Goal: Information Seeking & Learning: Check status

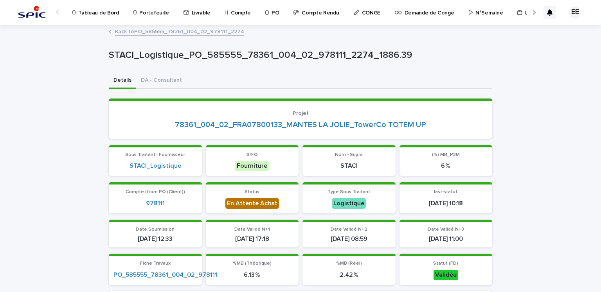
click at [142, 9] on p "Portefeuille" at bounding box center [153, 8] width 29 height 16
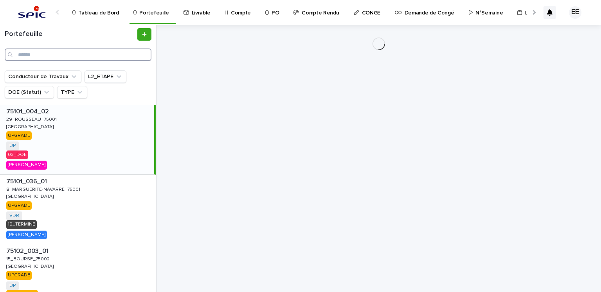
click at [70, 55] on input "Search" at bounding box center [78, 54] width 147 height 13
paste input "**********"
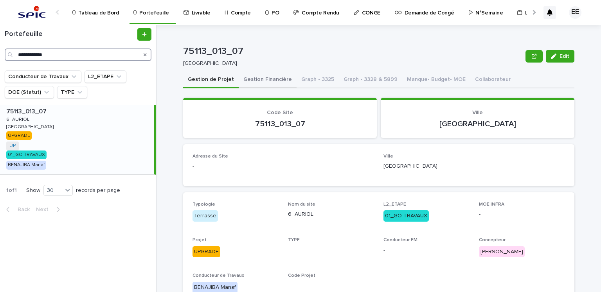
type input "**********"
click at [247, 83] on button "Gestion Financière" at bounding box center [268, 80] width 58 height 16
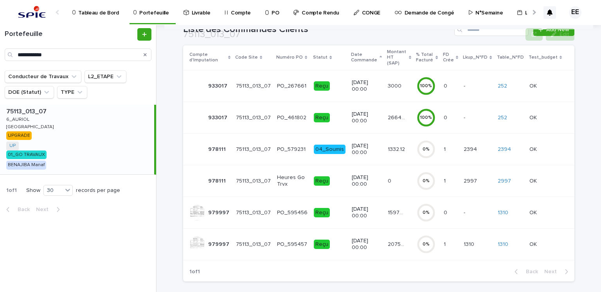
scroll to position [119, 0]
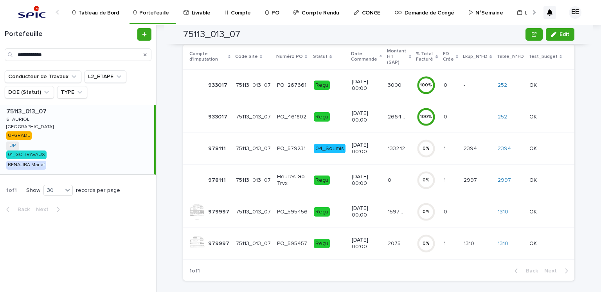
click at [384, 239] on td "20750.87 20750.87" at bounding box center [398, 244] width 29 height 32
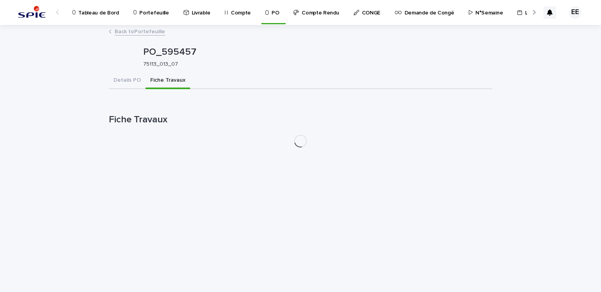
click at [149, 84] on button "Fiche Travaux" at bounding box center [167, 81] width 45 height 16
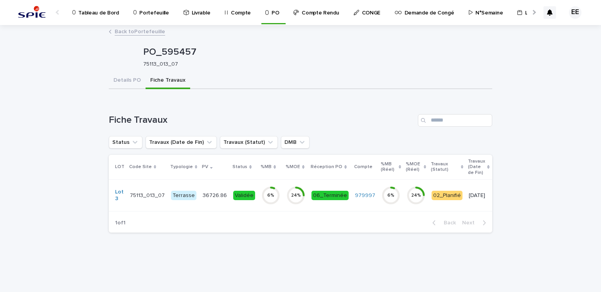
click at [199, 196] on td "36726.86 36726.86" at bounding box center [214, 195] width 31 height 32
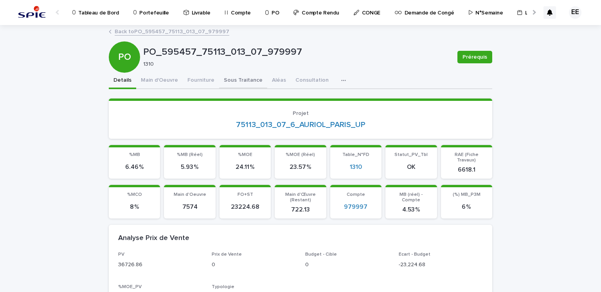
click at [237, 84] on button "Sous Traitance" at bounding box center [243, 81] width 48 height 16
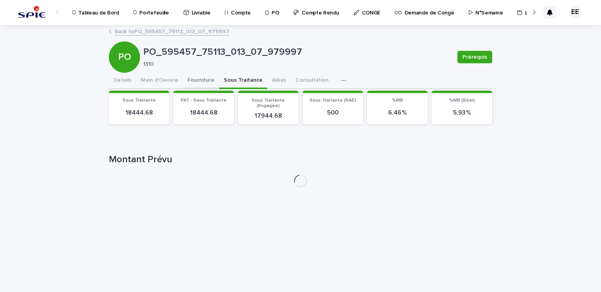
click at [194, 81] on button "Fourniture" at bounding box center [201, 81] width 36 height 16
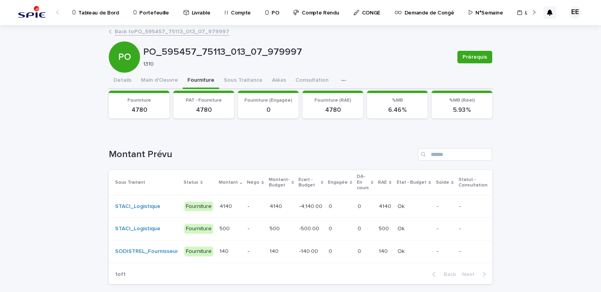
click at [337, 205] on td "0 0" at bounding box center [339, 206] width 29 height 23
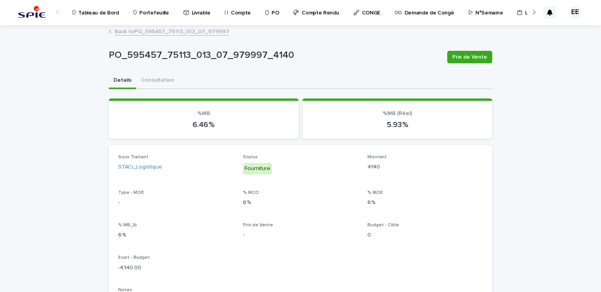
scroll to position [285, 0]
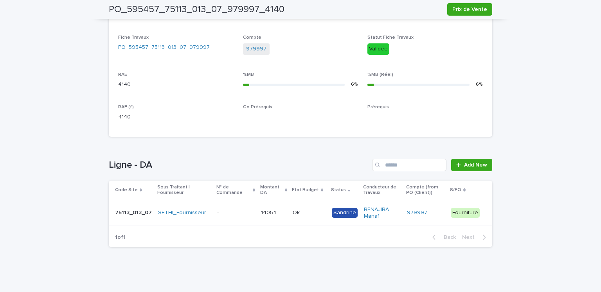
click at [544, 190] on div "Loading... Saving… Loading... Saving… PO_595457_75113_013_07_979997_4140 Prix d…" at bounding box center [300, 16] width 601 height 553
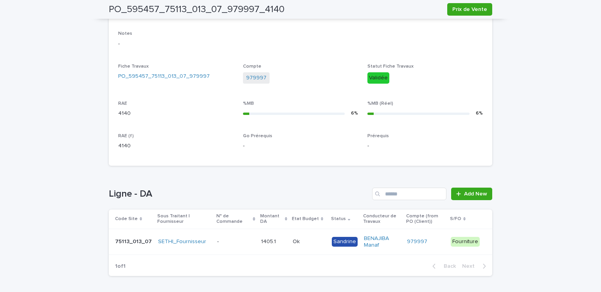
click at [267, 235] on div "1405.1 1405.1" at bounding box center [273, 241] width 25 height 13
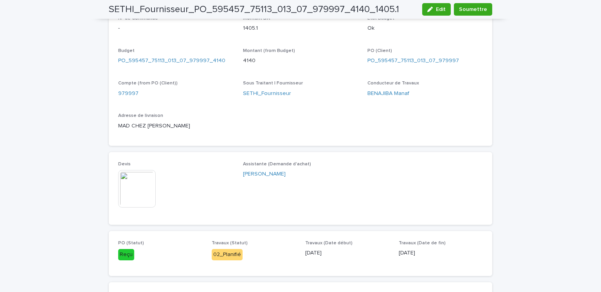
scroll to position [289, 0]
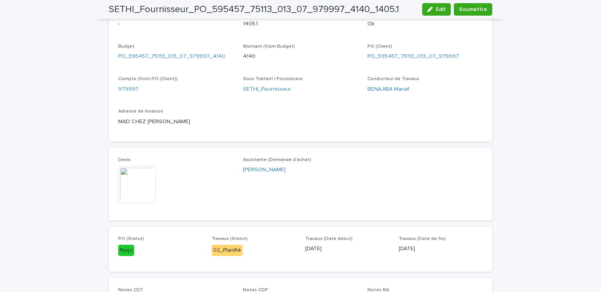
click at [144, 173] on img at bounding box center [137, 185] width 38 height 38
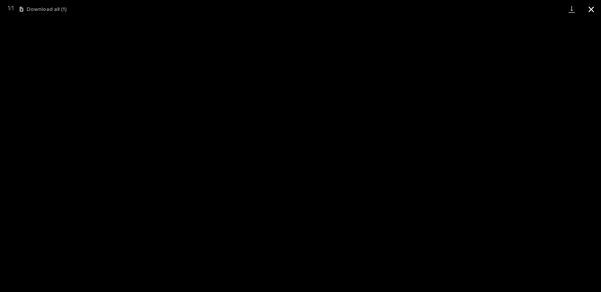
click at [591, 9] on button "Close gallery" at bounding box center [591, 9] width 20 height 18
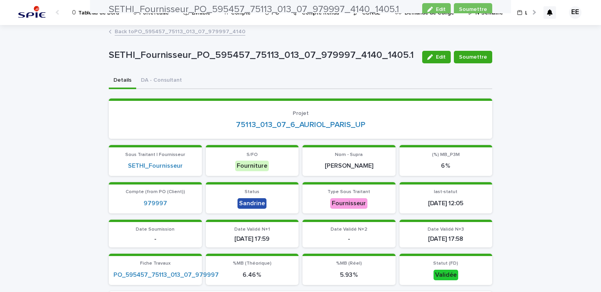
scroll to position [0, 0]
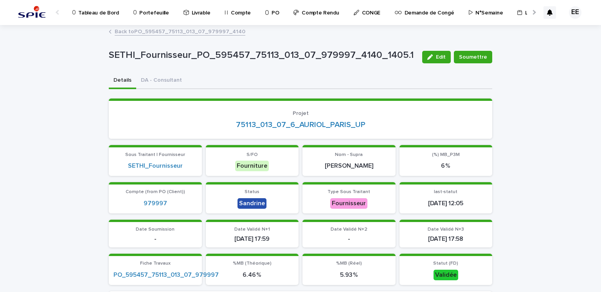
click at [165, 33] on link "Back to PO_595457_75113_013_07_979997_4140" at bounding box center [180, 31] width 131 height 9
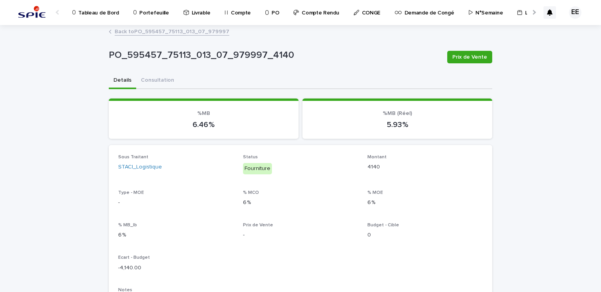
click at [165, 33] on link "Back to PO_595457_75113_013_07_979997" at bounding box center [172, 31] width 115 height 9
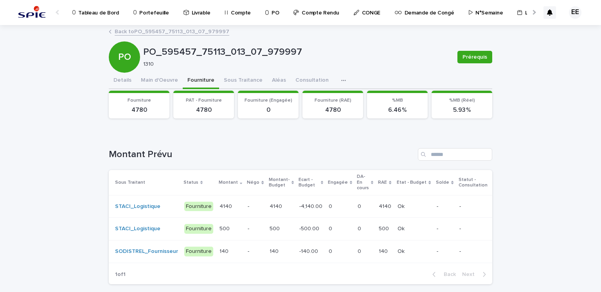
click at [568, 187] on div "Loading... Saving… Loading... Saving… PO_595457_75113_013_07_979997 Prérequis P…" at bounding box center [300, 178] width 601 height 304
